Goal: Answer question/provide support

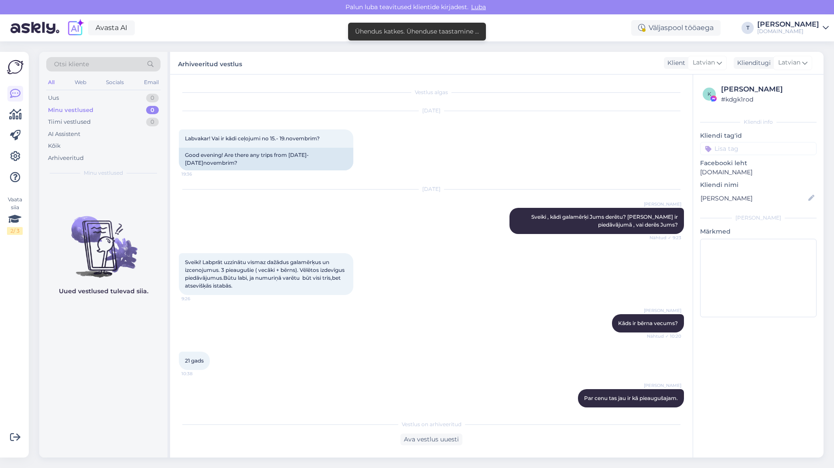
scroll to position [229, 0]
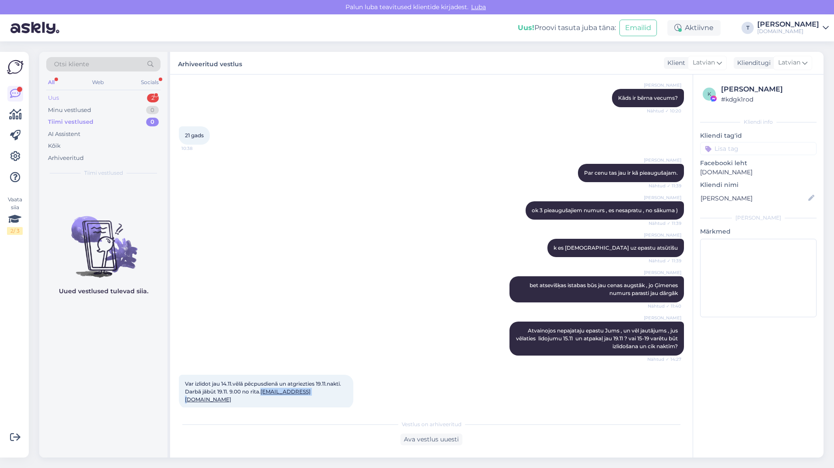
click at [130, 96] on div "Uus 2" at bounding box center [103, 98] width 114 height 12
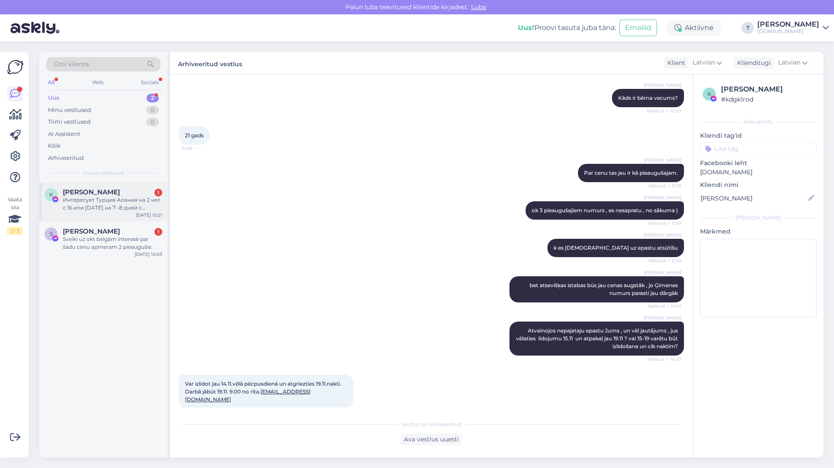
click at [121, 201] on div "Интересует Турция Алания на 2 чел с 16 или 17 окт на 7 -8 дней с хорошими отзыв…" at bounding box center [112, 204] width 99 height 16
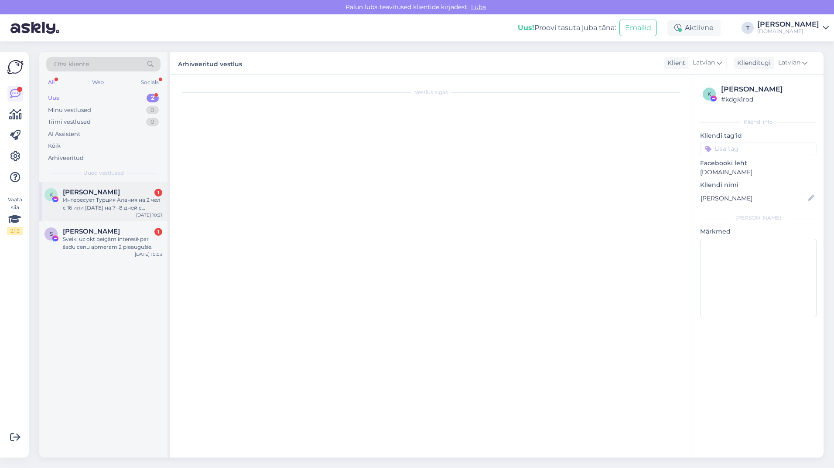
scroll to position [0, 0]
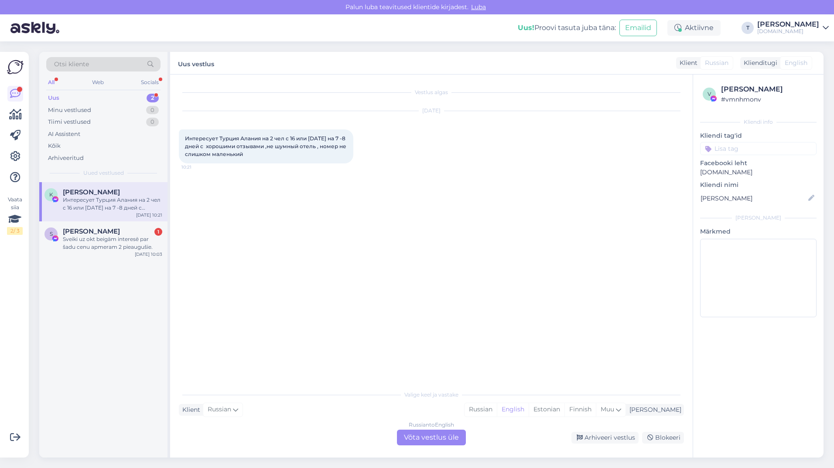
click at [452, 437] on div "Russian to English Võta vestlus üle" at bounding box center [431, 438] width 69 height 16
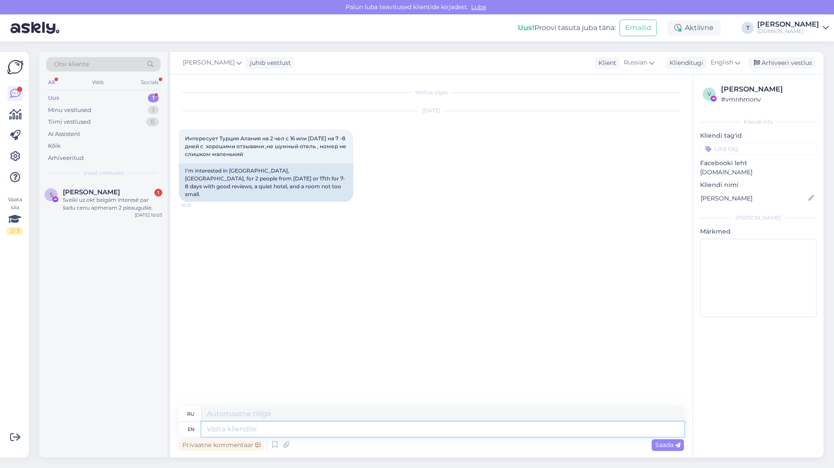
click at [303, 427] on textarea at bounding box center [442, 429] width 482 height 15
click at [721, 63] on span "English" at bounding box center [721, 63] width 23 height 10
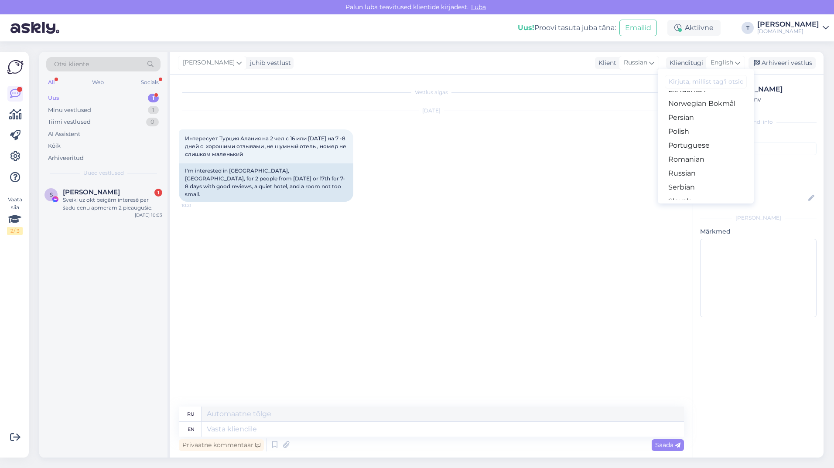
scroll to position [271, 0]
click at [688, 178] on link "Russian" at bounding box center [706, 179] width 96 height 14
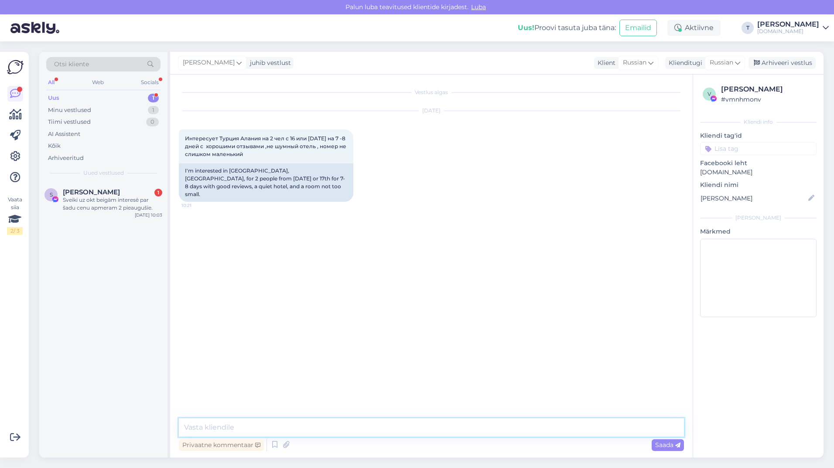
click at [321, 428] on textarea at bounding box center [431, 428] width 505 height 18
type textarea "Добрый день !"
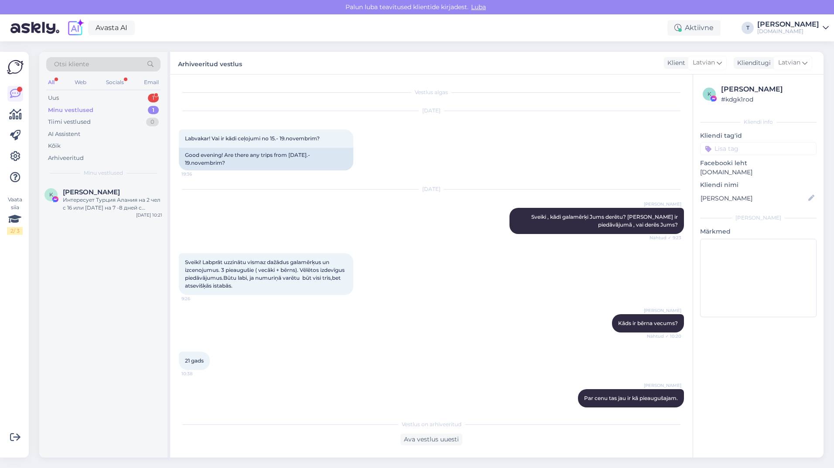
scroll to position [229, 0]
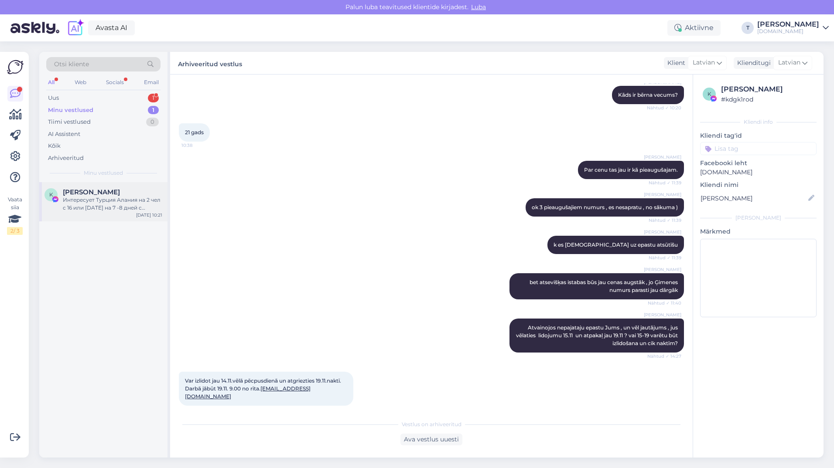
click at [104, 208] on div "Интересует Турция Алания на 2 чел с 16 или [DATE] на 7 -8 дней с хорошими отзыв…" at bounding box center [112, 204] width 99 height 16
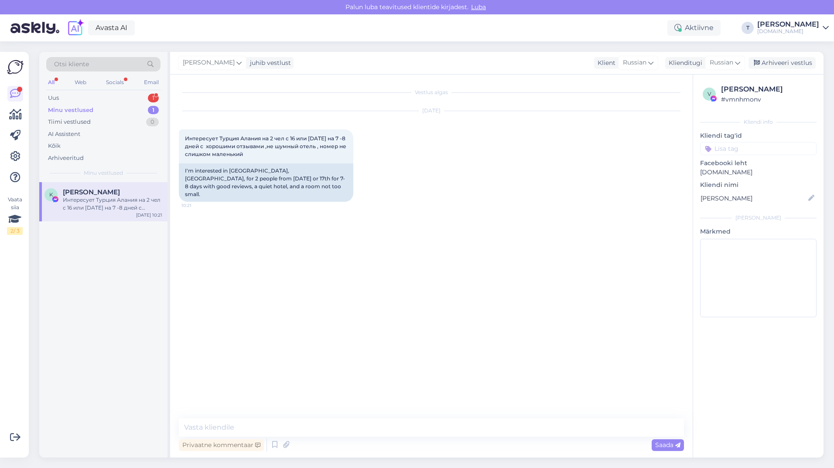
scroll to position [0, 0]
click at [283, 428] on textarea at bounding box center [431, 428] width 505 height 18
type textarea "L"
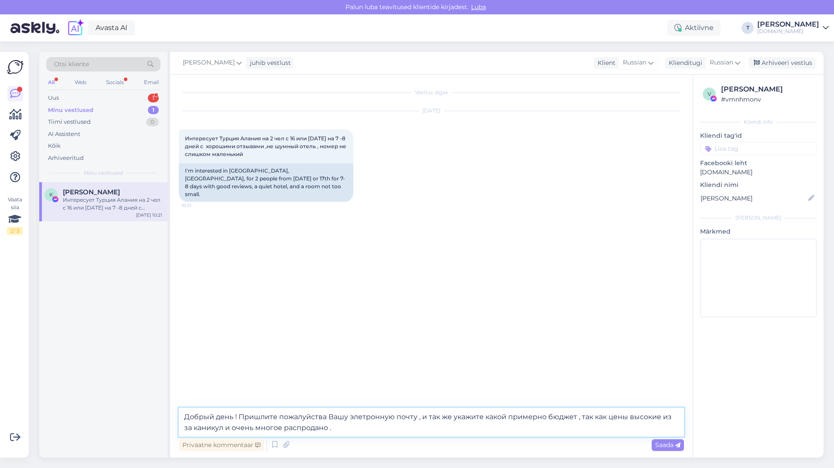
click at [577, 416] on textarea "Добрый день ! Пришлите пожалуйства Вашу элетронную почту , и так же укажите как…" at bounding box center [431, 422] width 505 height 29
type textarea "Добрый день ! Пришлите пожалуйства Вашу элетронную почту , и так же укажите как…"
click at [665, 446] on span "Saada" at bounding box center [667, 445] width 25 height 8
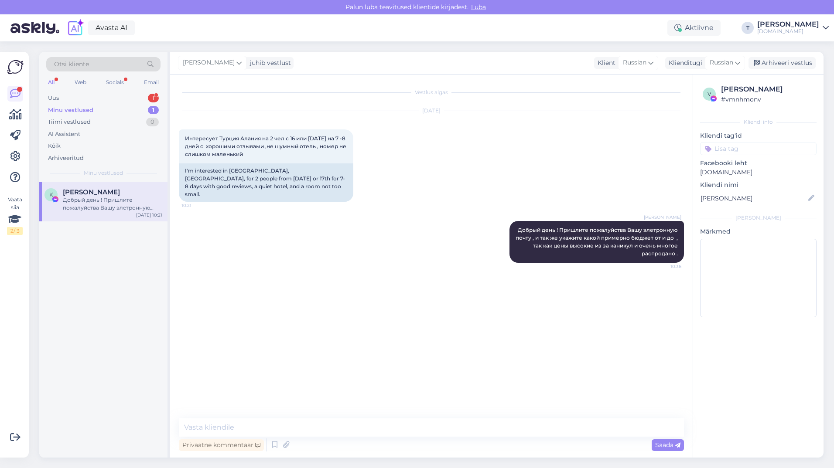
click at [113, 89] on div "All Web Socials Email" at bounding box center [103, 84] width 114 height 14
click at [113, 95] on div "Uus 1" at bounding box center [103, 98] width 114 height 12
click at [103, 208] on div "Sveiki uz okt beigām interesē par šadu cenu apmeram 2 pieaugušie." at bounding box center [112, 204] width 99 height 16
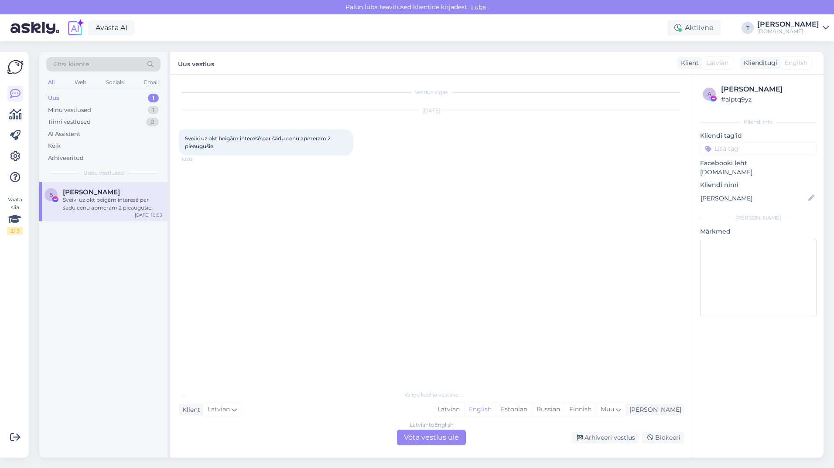
click at [416, 438] on div "Latvian to English Võta vestlus üle" at bounding box center [431, 438] width 69 height 16
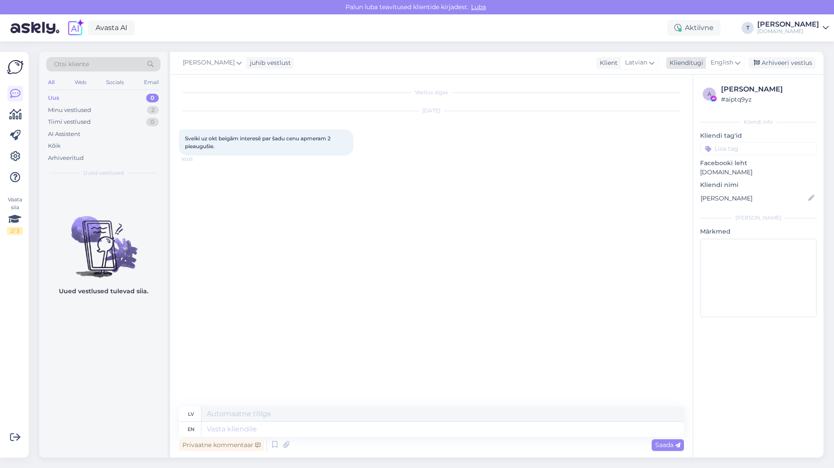
click at [722, 59] on span "English" at bounding box center [721, 63] width 23 height 10
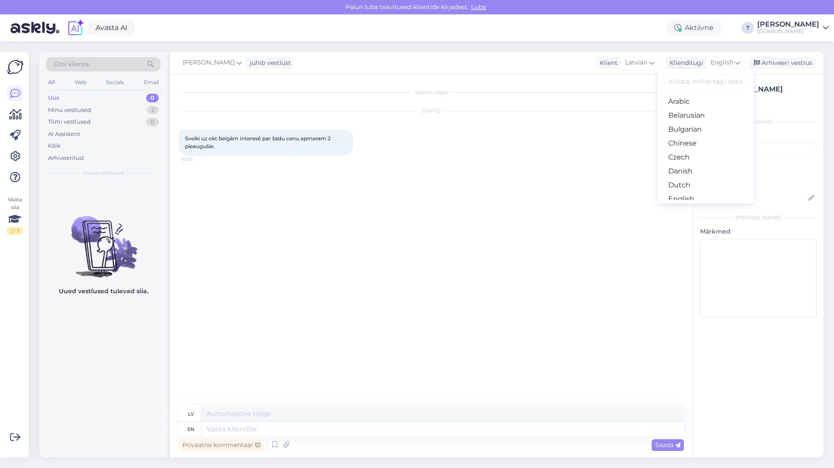
click at [464, 184] on div "Vestlus algas [DATE] Sveiki uz okt beigām interesē par šadu cenu apmeram 2 piea…" at bounding box center [435, 241] width 513 height 316
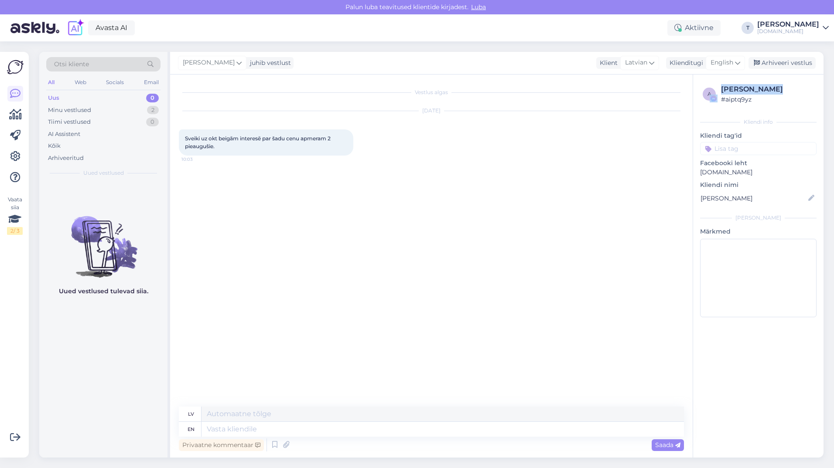
drag, startPoint x: 776, startPoint y: 90, endPoint x: 719, endPoint y: 87, distance: 56.8
click at [719, 87] on div "a [PERSON_NAME] # aiptq9yz" at bounding box center [758, 94] width 111 height 20
drag, startPoint x: 719, startPoint y: 87, endPoint x: 733, endPoint y: 88, distance: 13.5
copy div "[PERSON_NAME]"
